Goal: Download file/media

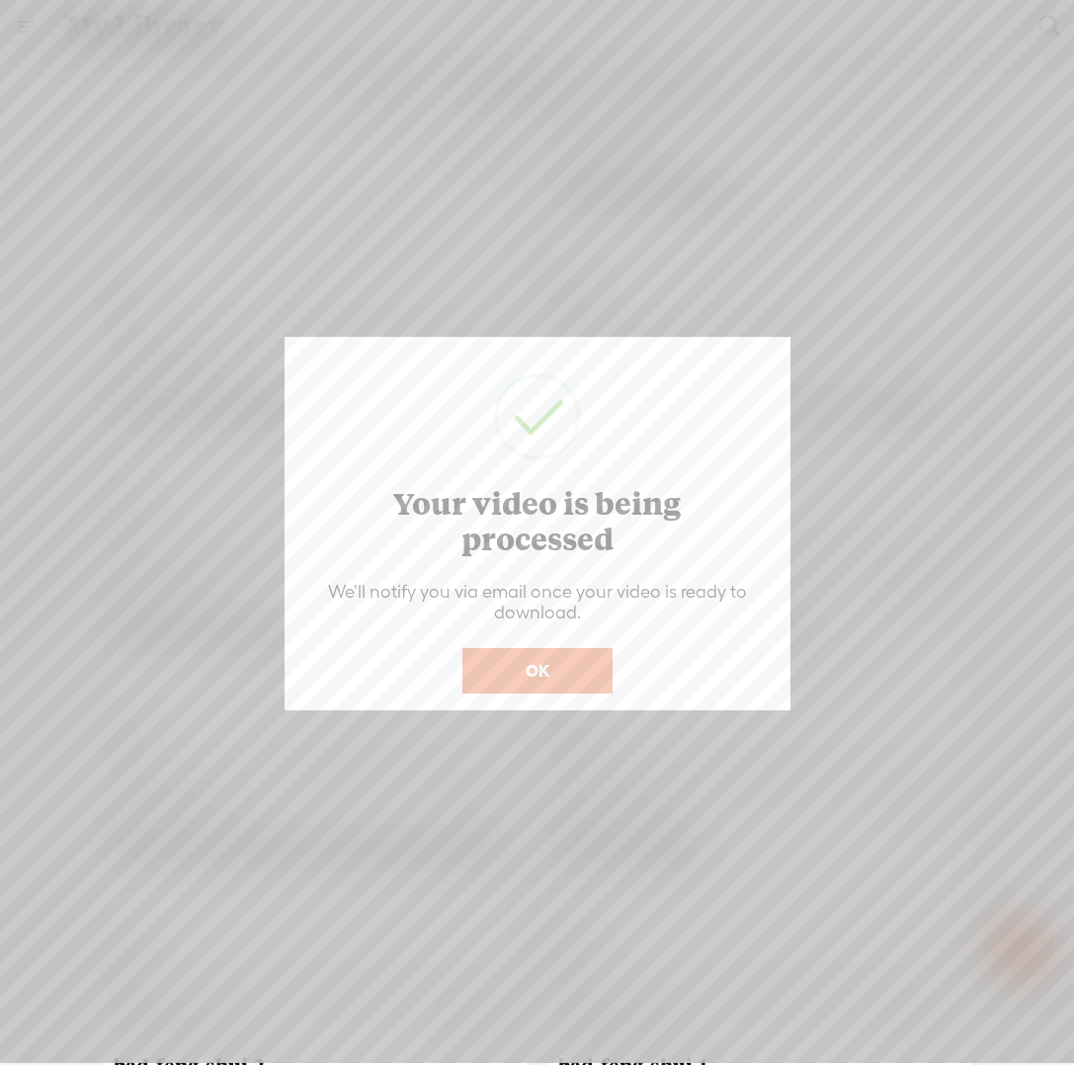
click at [502, 668] on button "OK" at bounding box center [537, 670] width 150 height 45
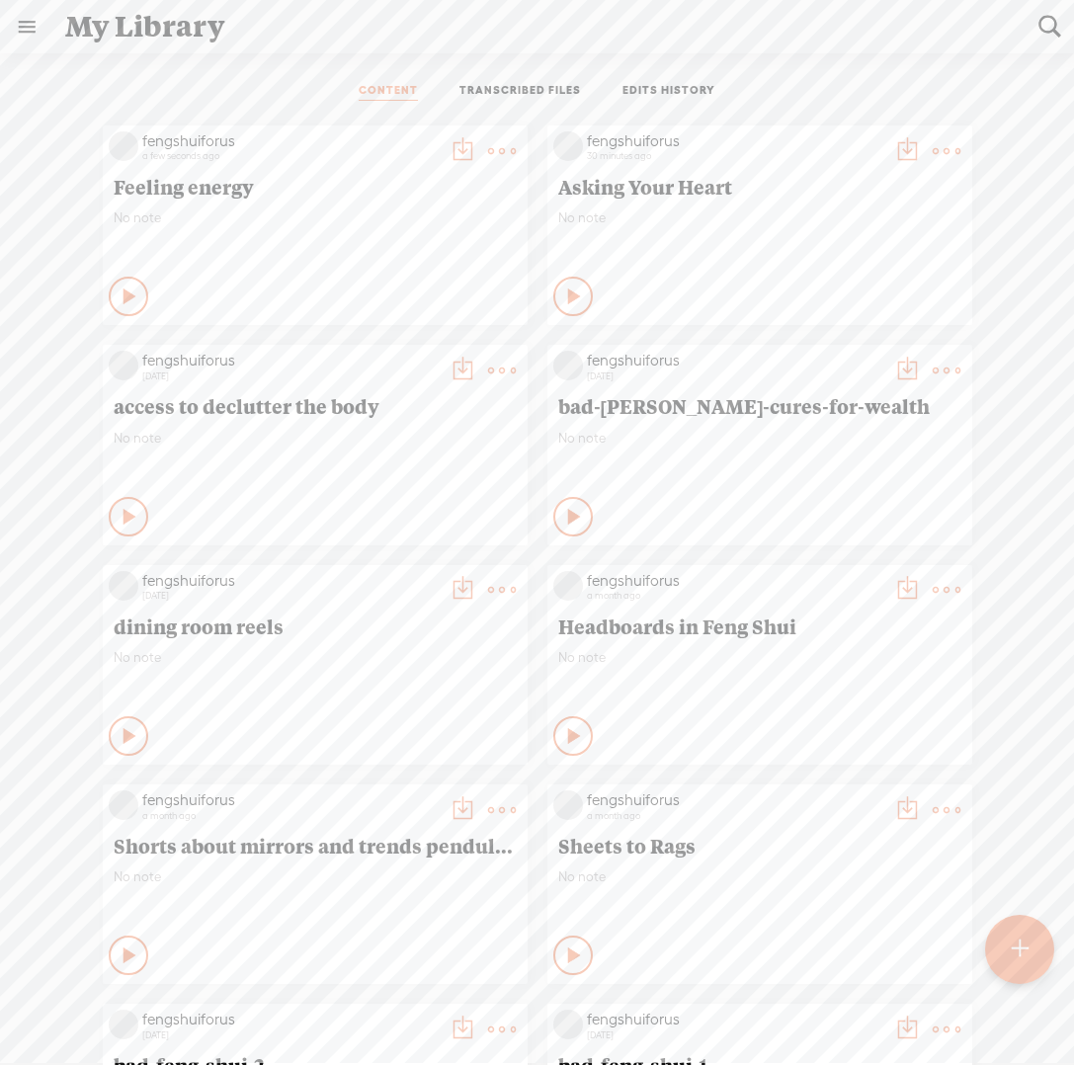
click at [516, 151] on t at bounding box center [502, 151] width 28 height 28
click at [866, 354] on link "Download as..." at bounding box center [838, 353] width 198 height 45
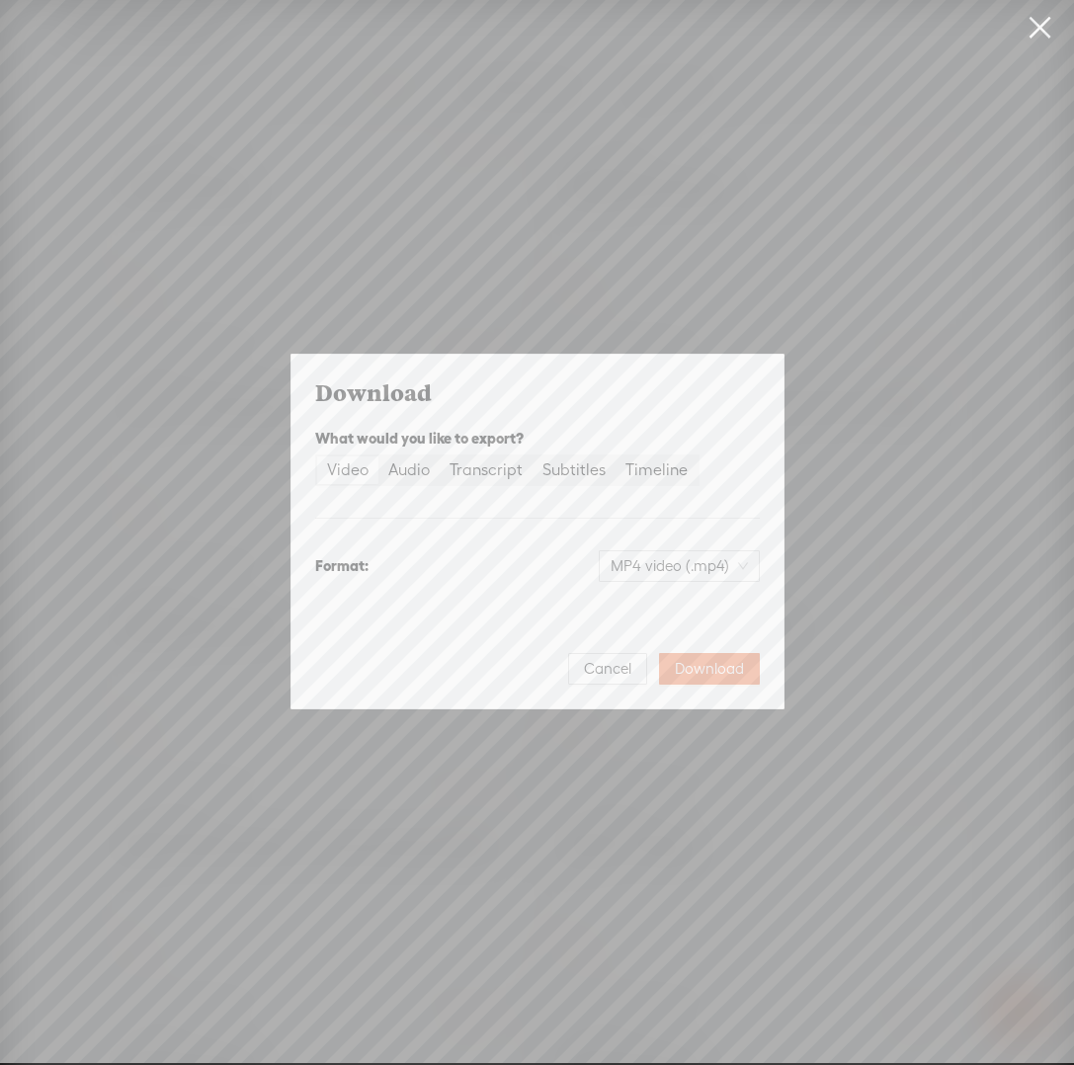
click at [357, 477] on div "Video" at bounding box center [347, 470] width 41 height 28
click at [317, 456] on input "Video" at bounding box center [317, 456] width 0 height 0
click at [698, 673] on span "Download" at bounding box center [709, 669] width 69 height 20
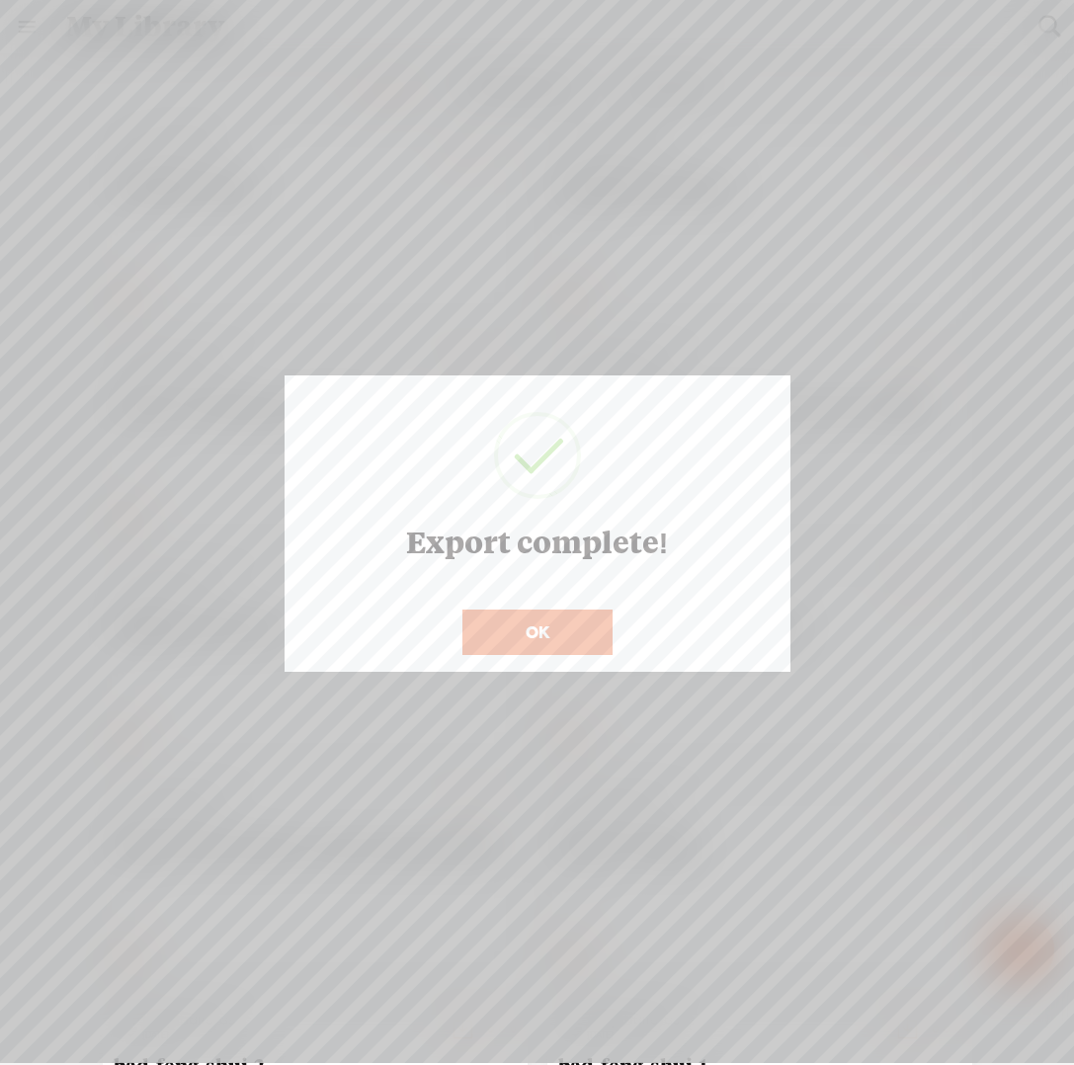
click at [528, 643] on button "OK" at bounding box center [537, 631] width 150 height 45
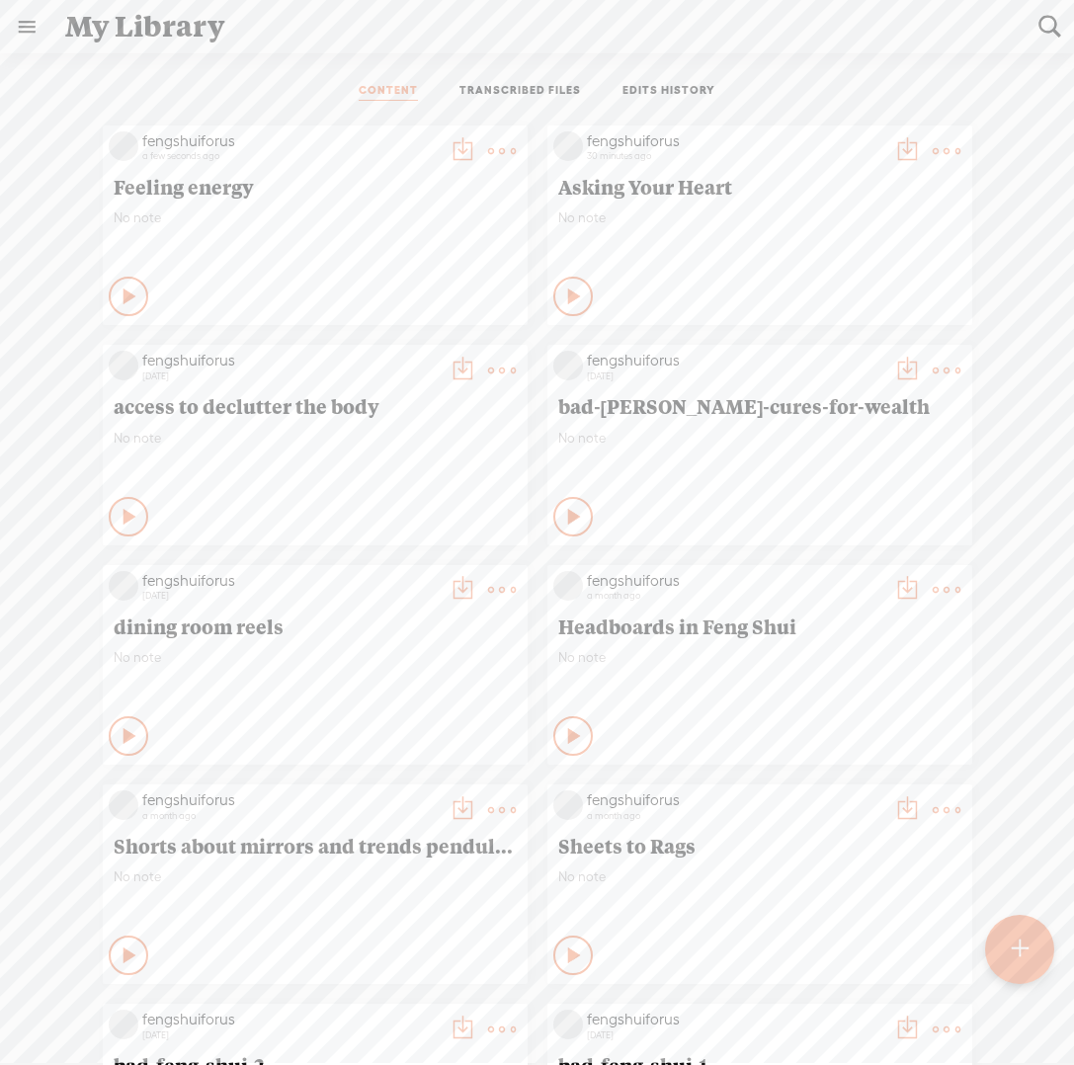
click at [488, 151] on t at bounding box center [502, 151] width 28 height 28
click at [400, 399] on link "Download as..." at bounding box center [393, 399] width 198 height 45
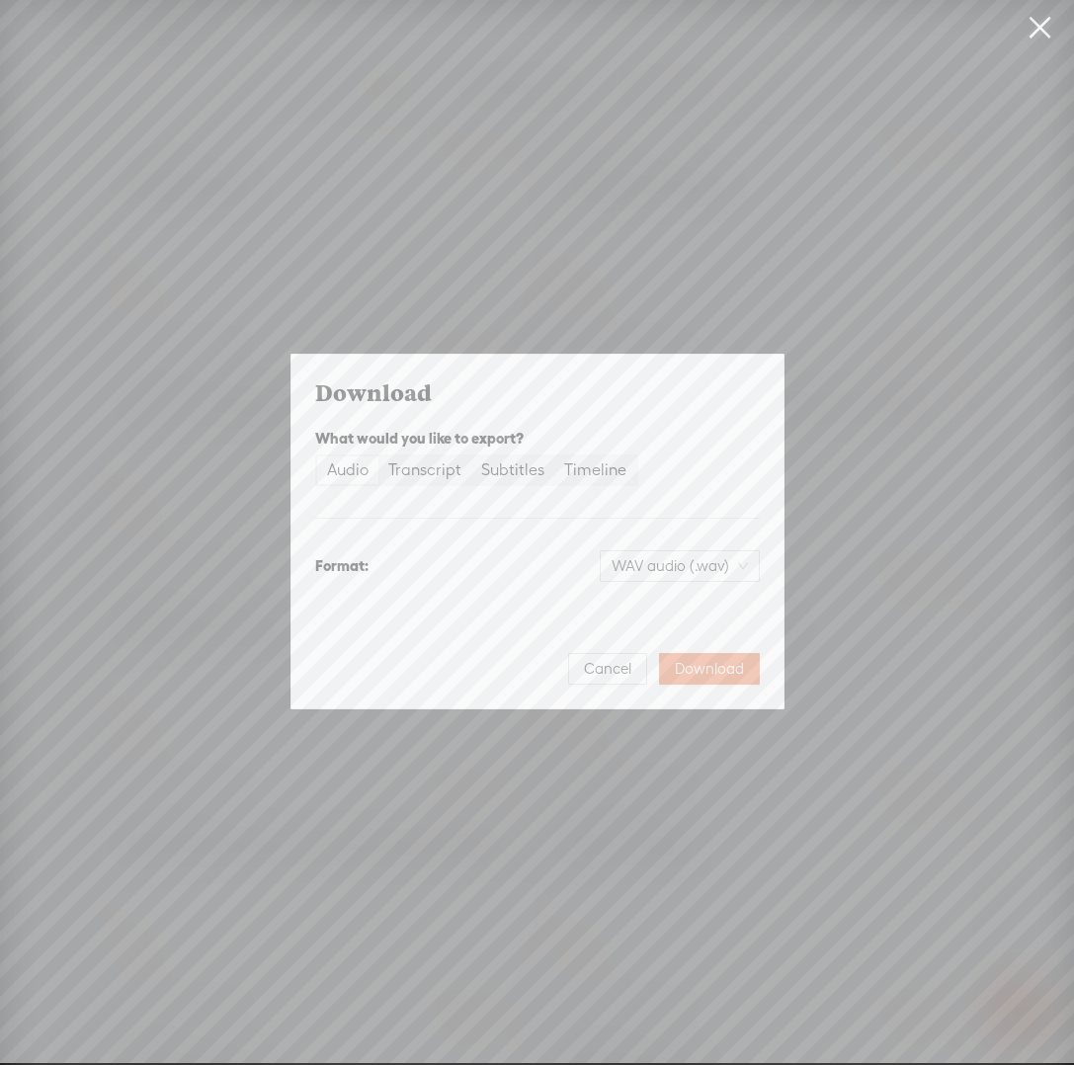
drag, startPoint x: 614, startPoint y: 681, endPoint x: 622, endPoint y: 674, distance: 10.5
click at [614, 680] on button "Cancel" at bounding box center [607, 669] width 79 height 32
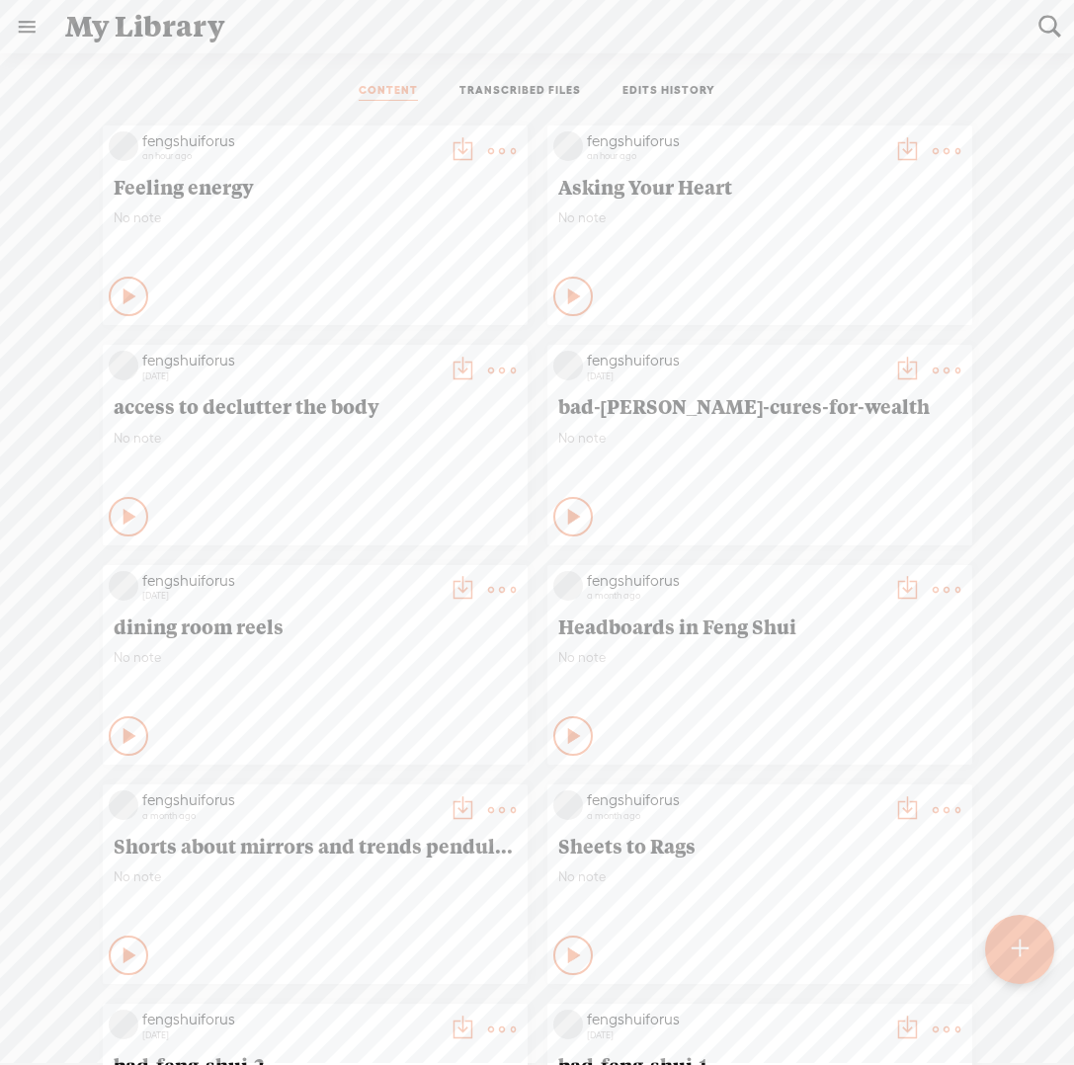
click at [488, 148] on t at bounding box center [502, 151] width 28 height 28
click at [377, 360] on link "Download as..." at bounding box center [393, 353] width 198 height 45
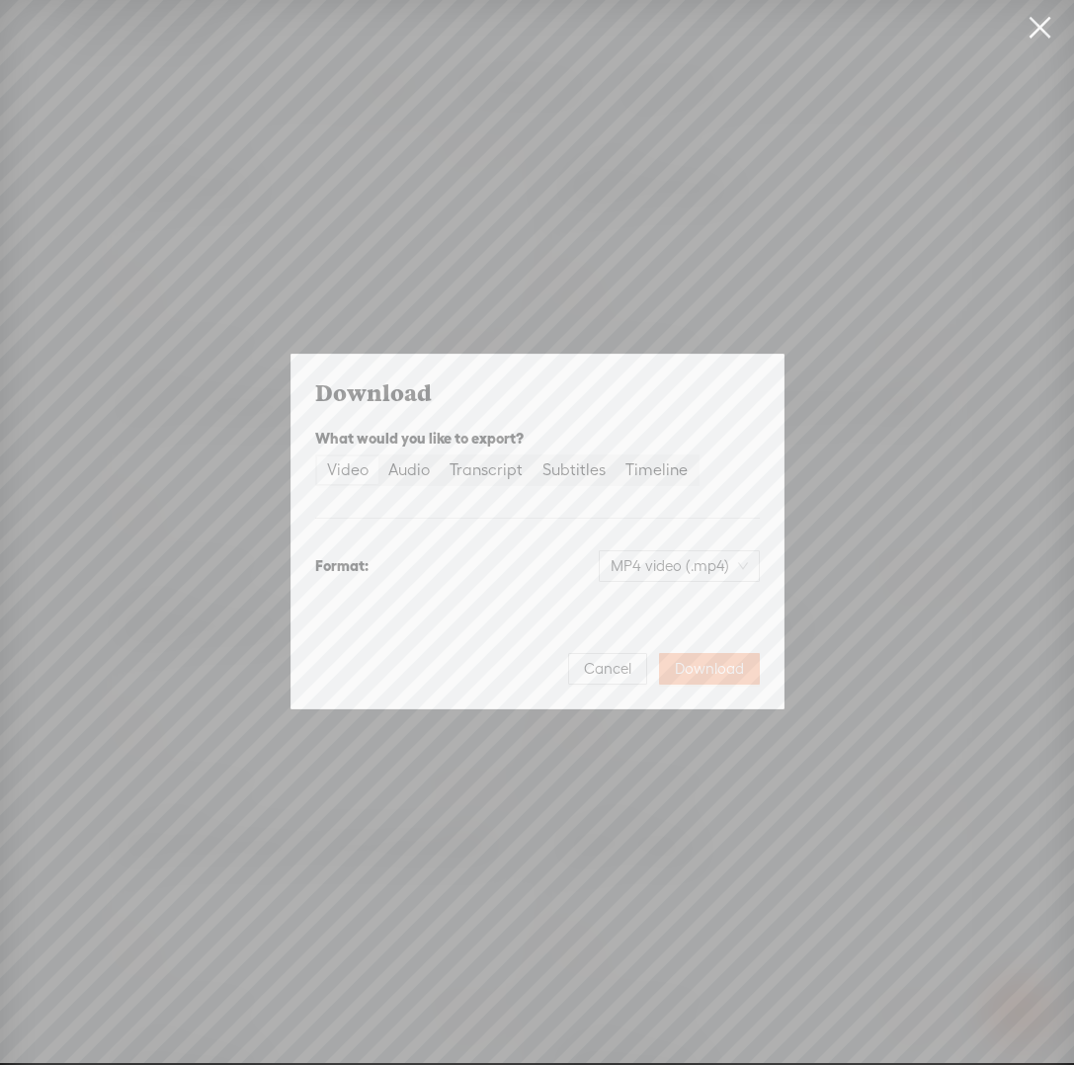
click at [698, 669] on span "Download" at bounding box center [709, 669] width 69 height 20
